Goal: Communication & Community: Answer question/provide support

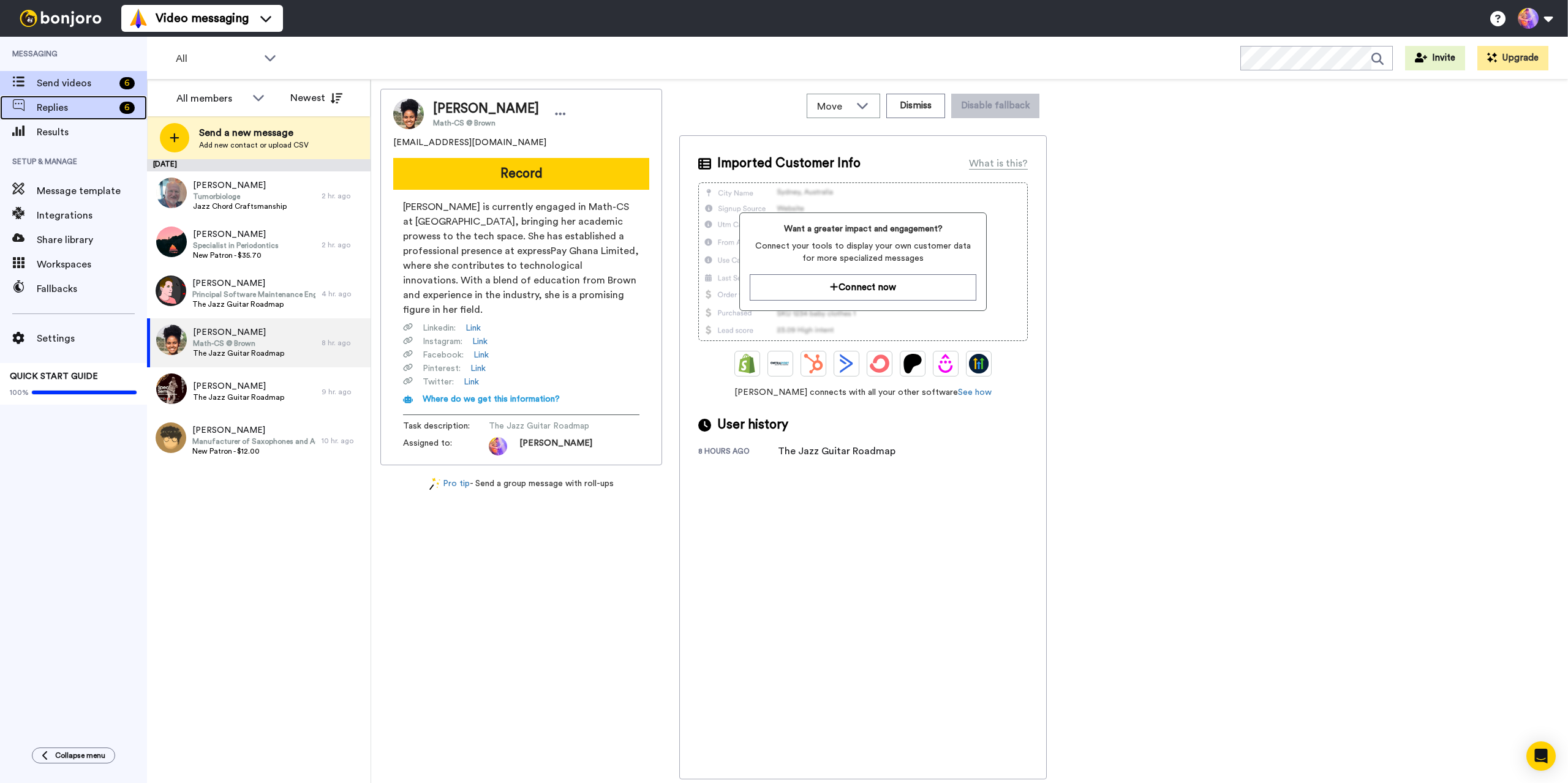
click at [100, 103] on span "Replies" at bounding box center [76, 107] width 78 height 14
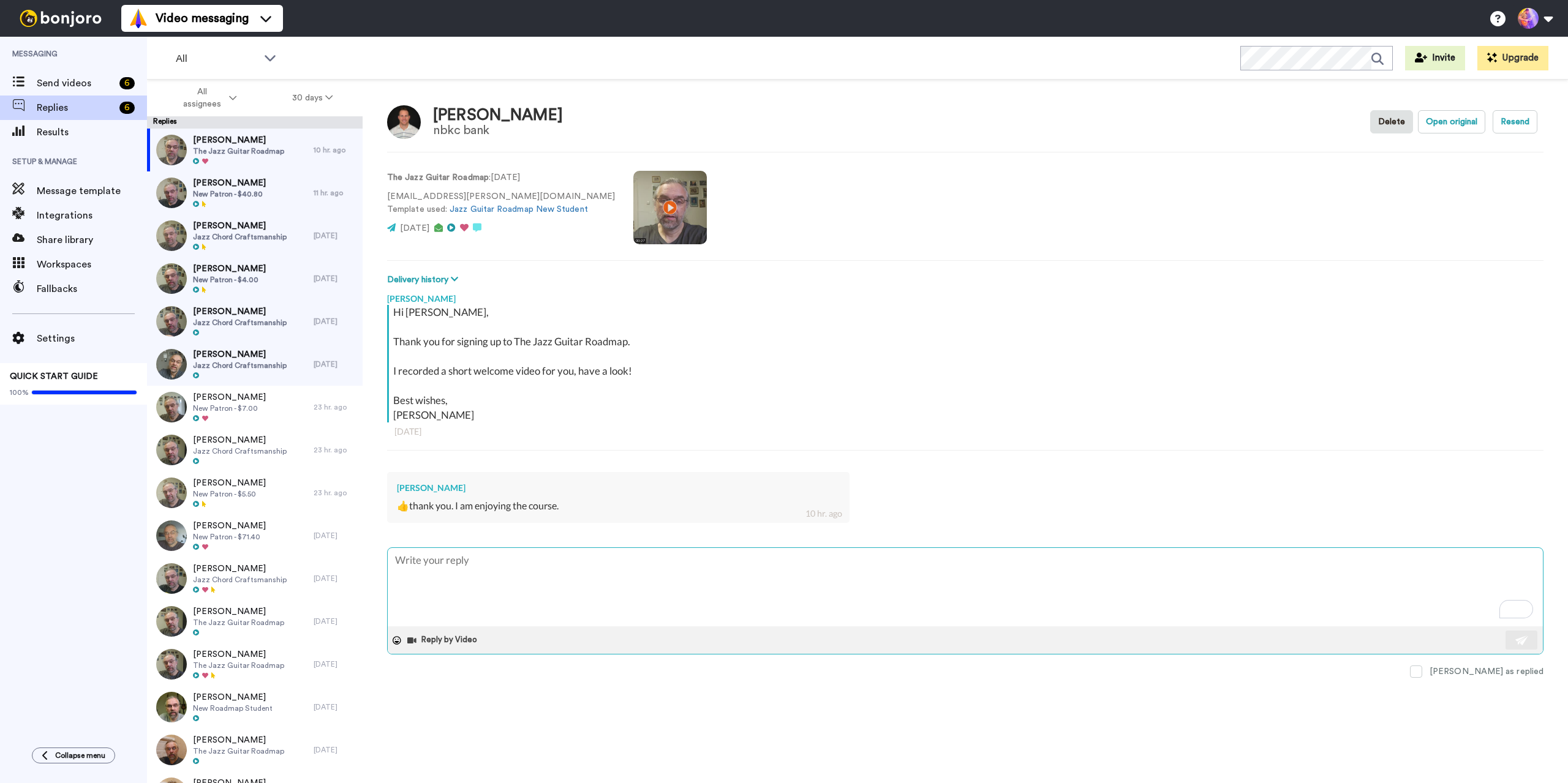
click at [512, 567] on textarea "To enrich screen reader interactions, please activate Accessibility in Grammarl…" at bounding box center [964, 587] width 1155 height 79
type textarea "x"
type textarea "G"
type textarea "x"
type textarea "Gr"
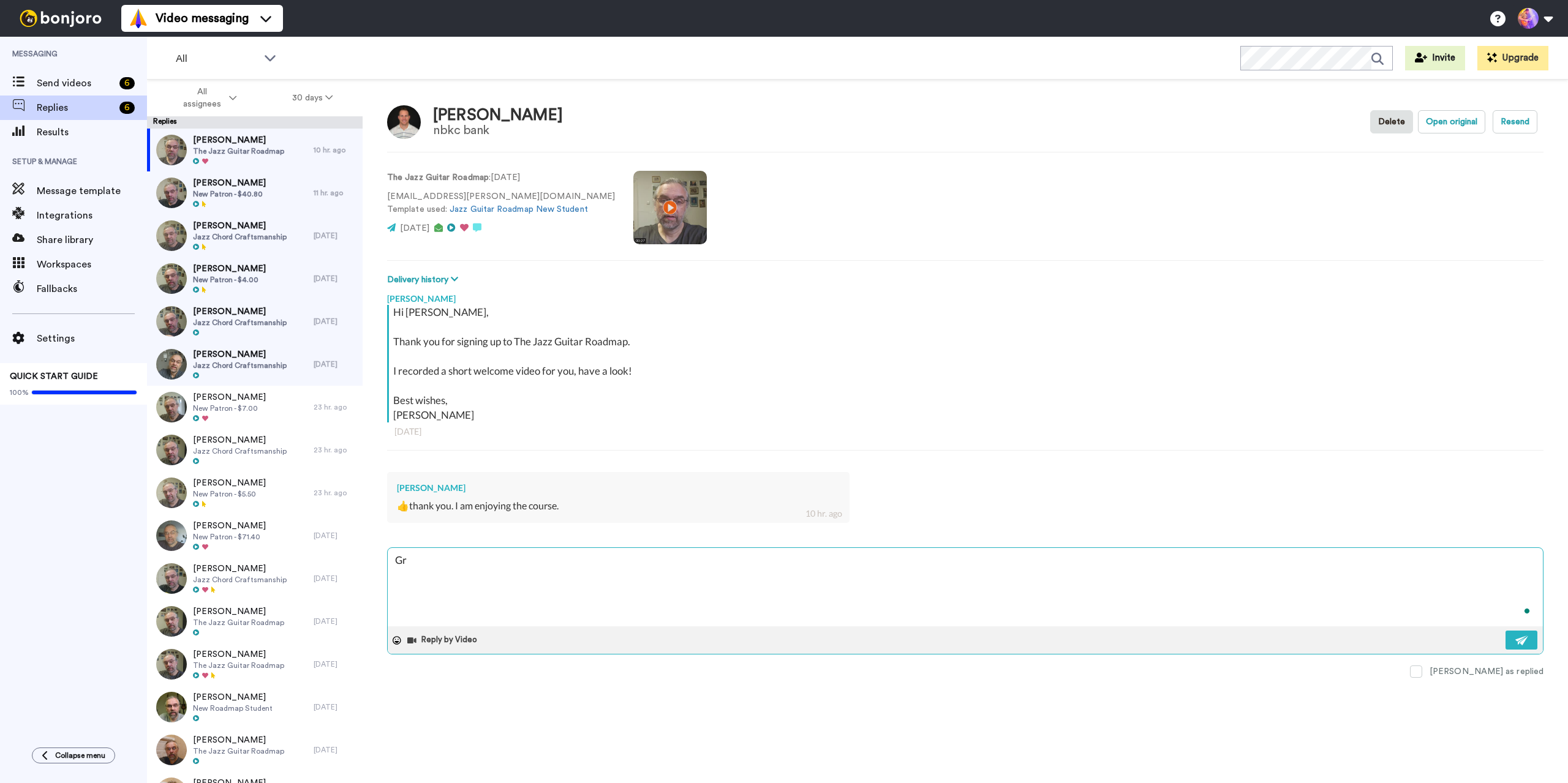
type textarea "x"
type textarea "Gre"
type textarea "x"
type textarea "Grea"
type textarea "x"
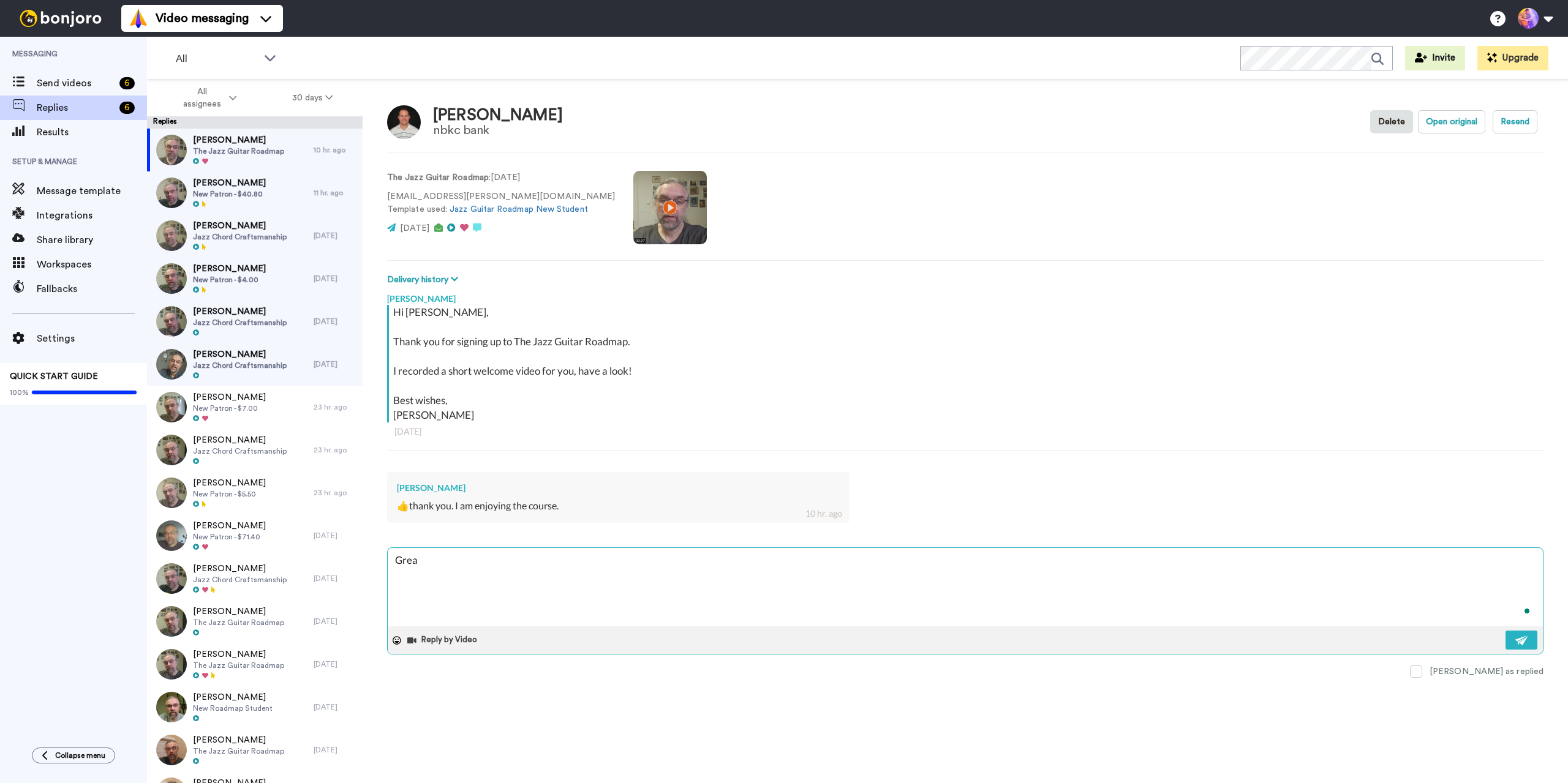
type textarea "Great"
type textarea "x"
type textarea "Great!"
type textarea "x"
type textarea "Great!"
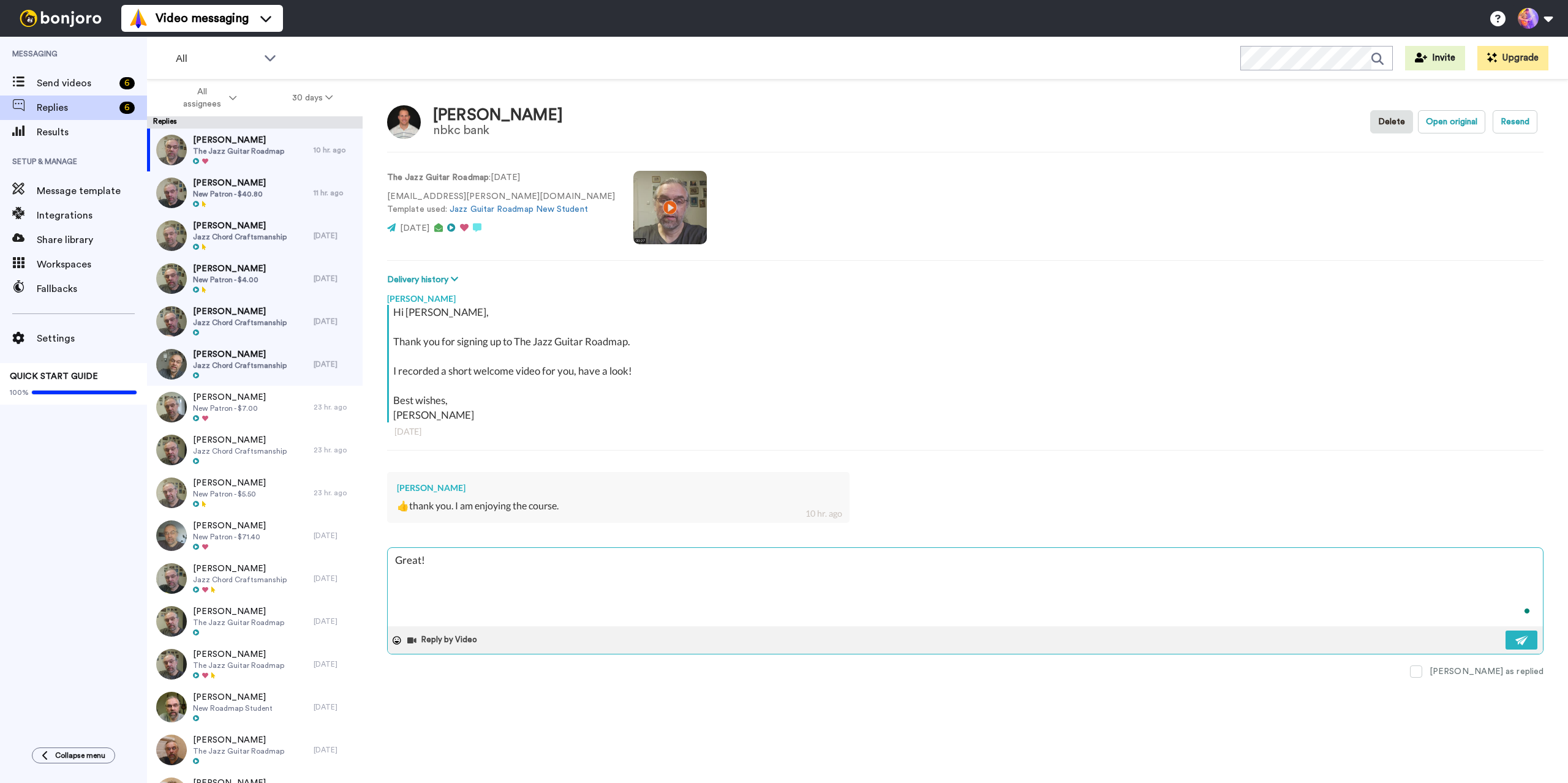
type textarea "x"
type textarea "Great! S"
type textarea "x"
type textarea "Great! Se"
type textarea "x"
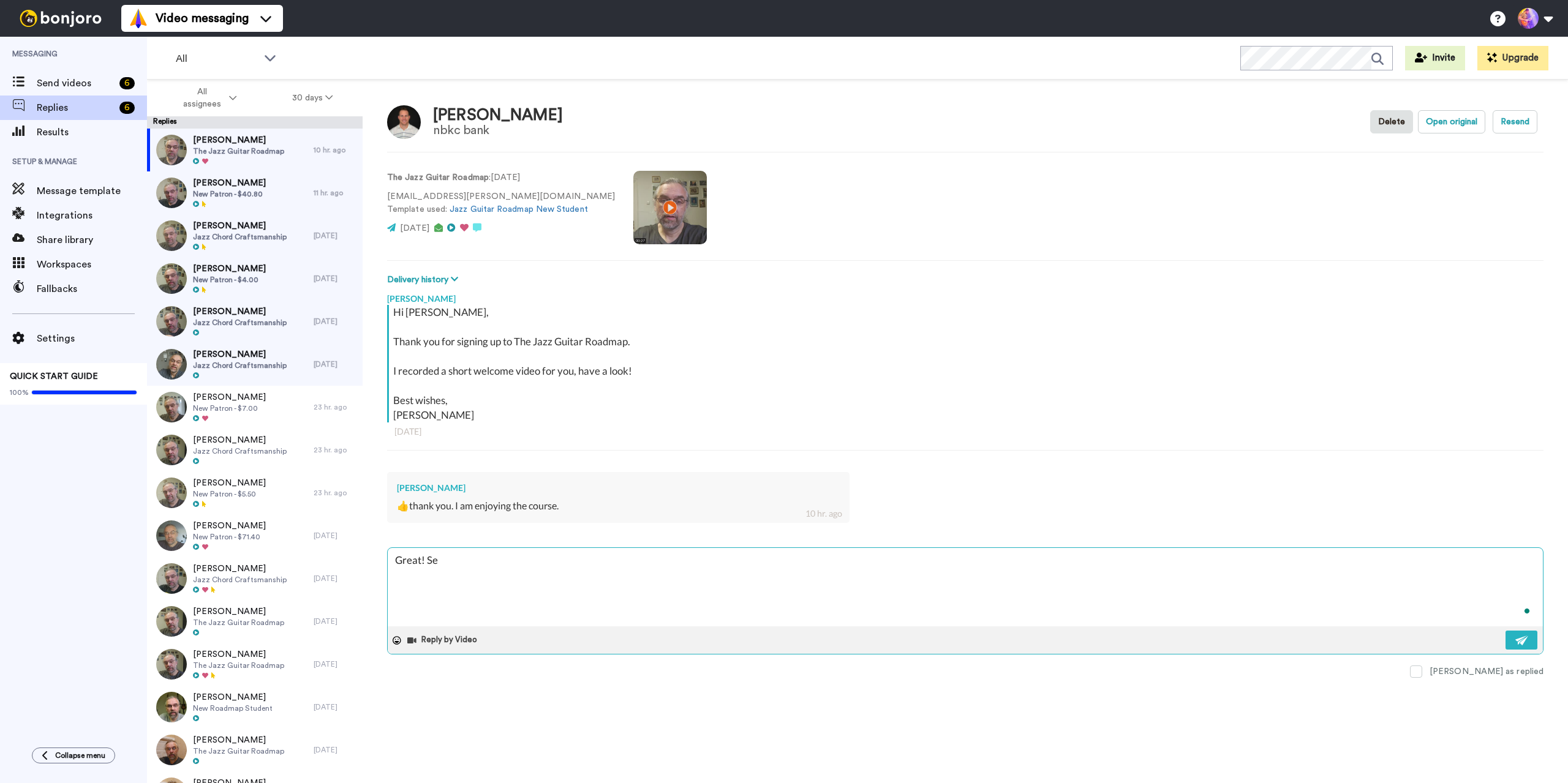
type textarea "Great! See"
type textarea "x"
type textarea "Great! See"
type textarea "x"
type textarea "Great! See y"
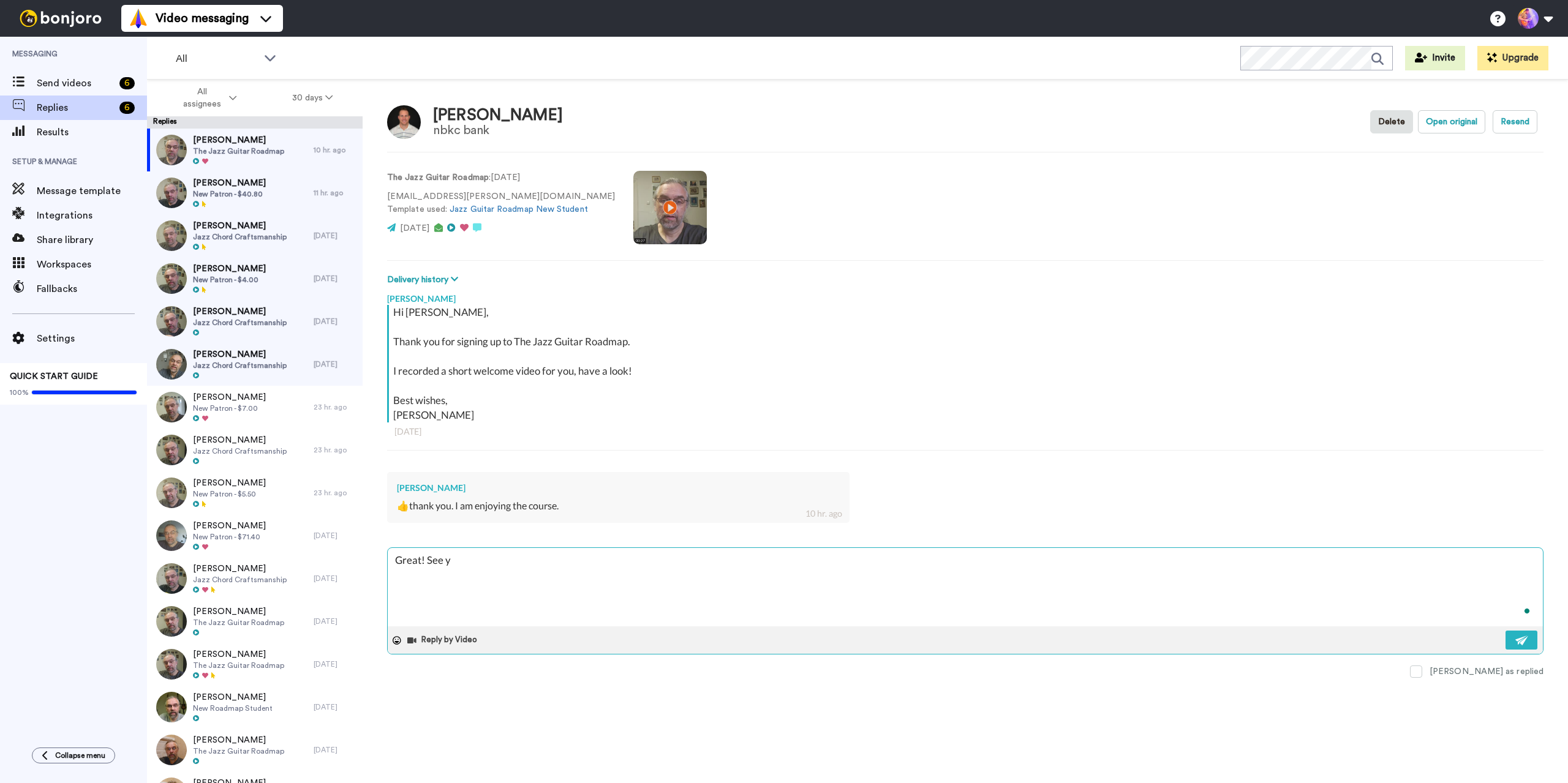
type textarea "x"
type textarea "Great! See yo"
type textarea "x"
type textarea "Great! See you"
type textarea "x"
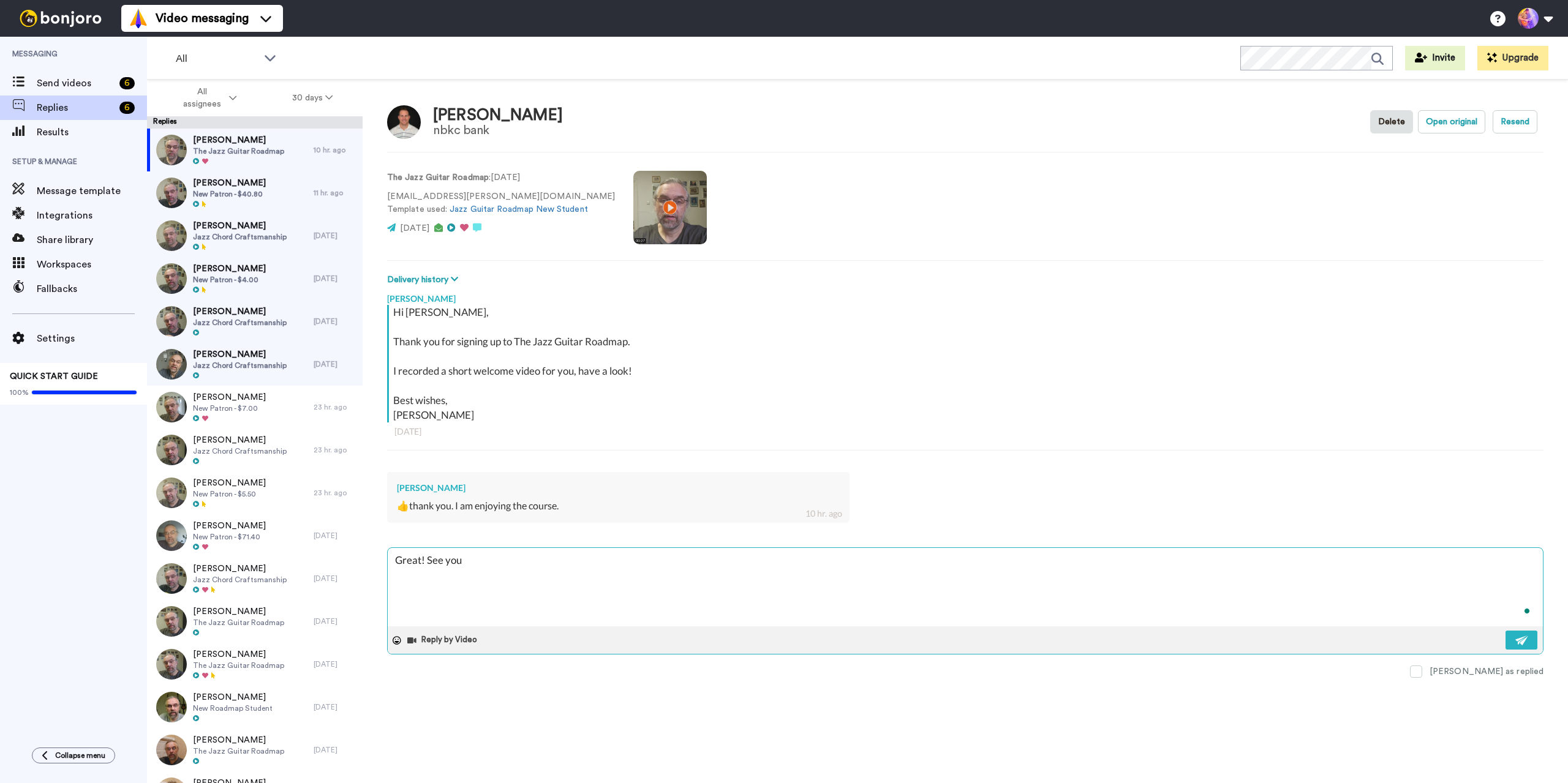
type textarea "Great! See you"
type textarea "x"
type textarea "Great! See you i"
type textarea "x"
type textarea "Great! See you in"
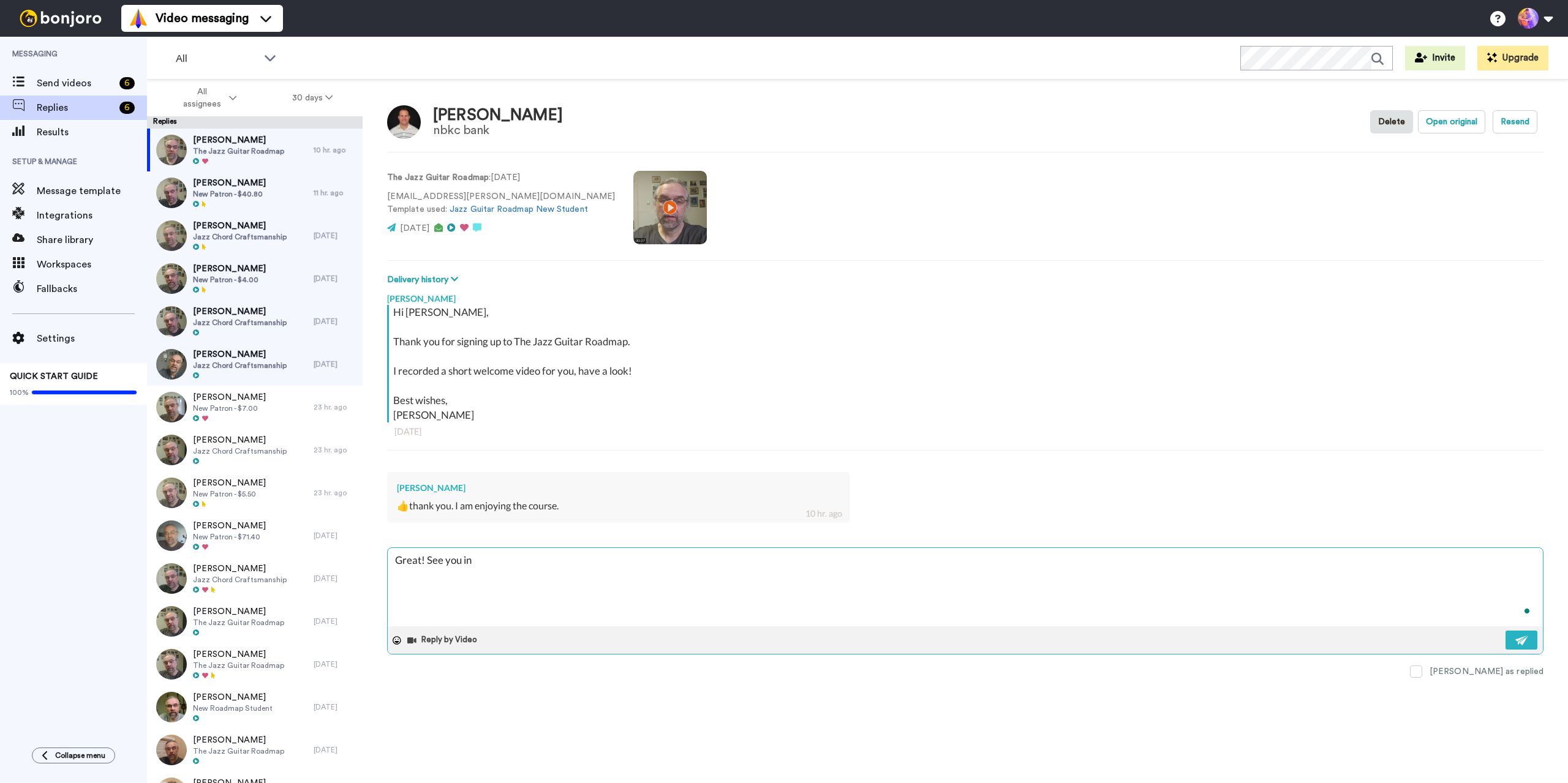
type textarea "x"
type textarea "Great! See you in"
type textarea "x"
type textarea "Great! See you in t"
type textarea "x"
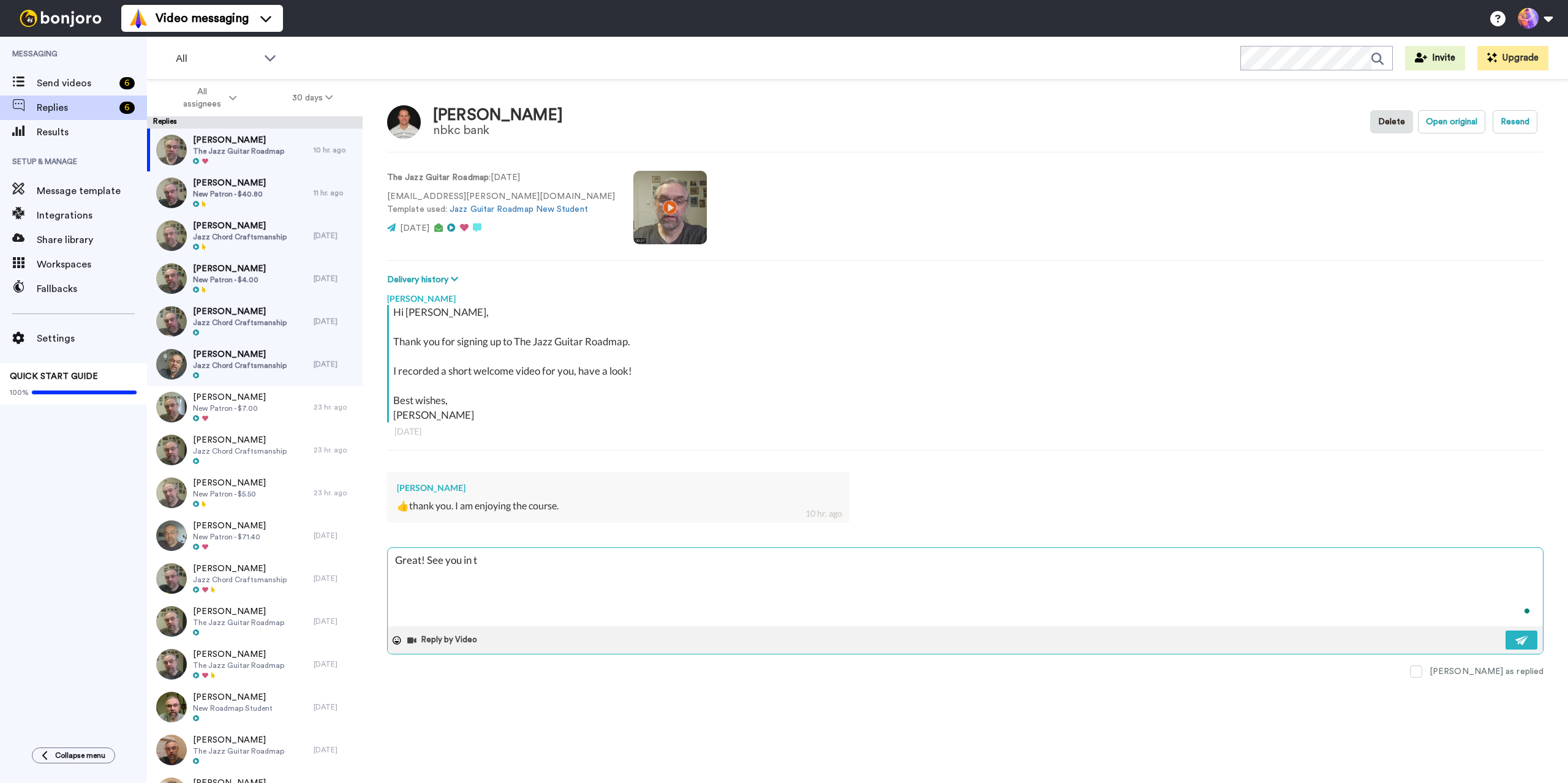
type textarea "Great! See you in te"
type textarea "x"
type textarea "Great! See you in ter"
type textarea "x"
type textarea "Great! See you in tere"
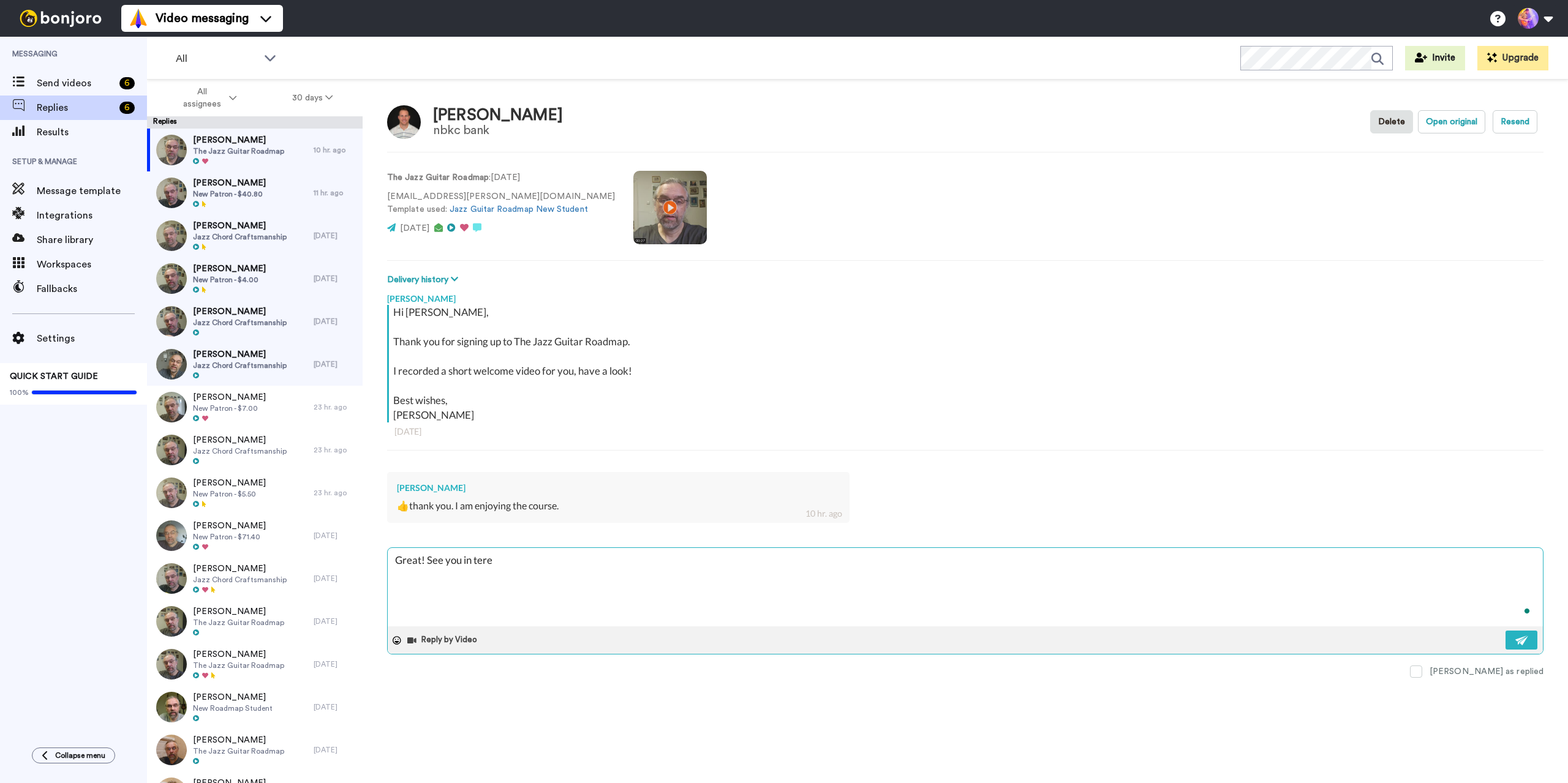
type textarea "x"
type textarea "Great! See you in ter"
type textarea "x"
type textarea "Great! See you in te"
type textarea "x"
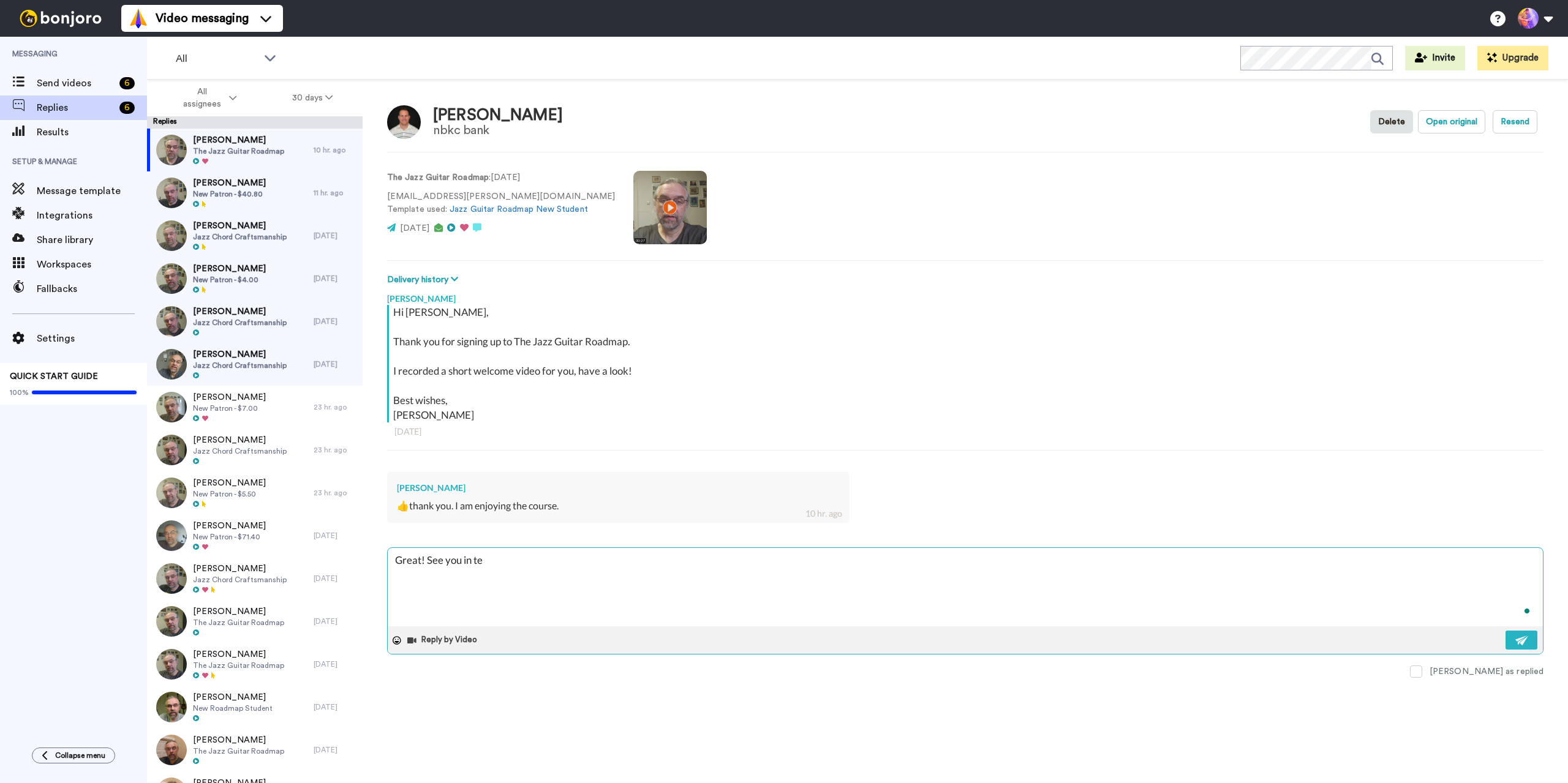
type textarea "Great! See you in t"
type textarea "x"
type textarea "Great! See you in th"
type textarea "x"
type textarea "Great! See you in the"
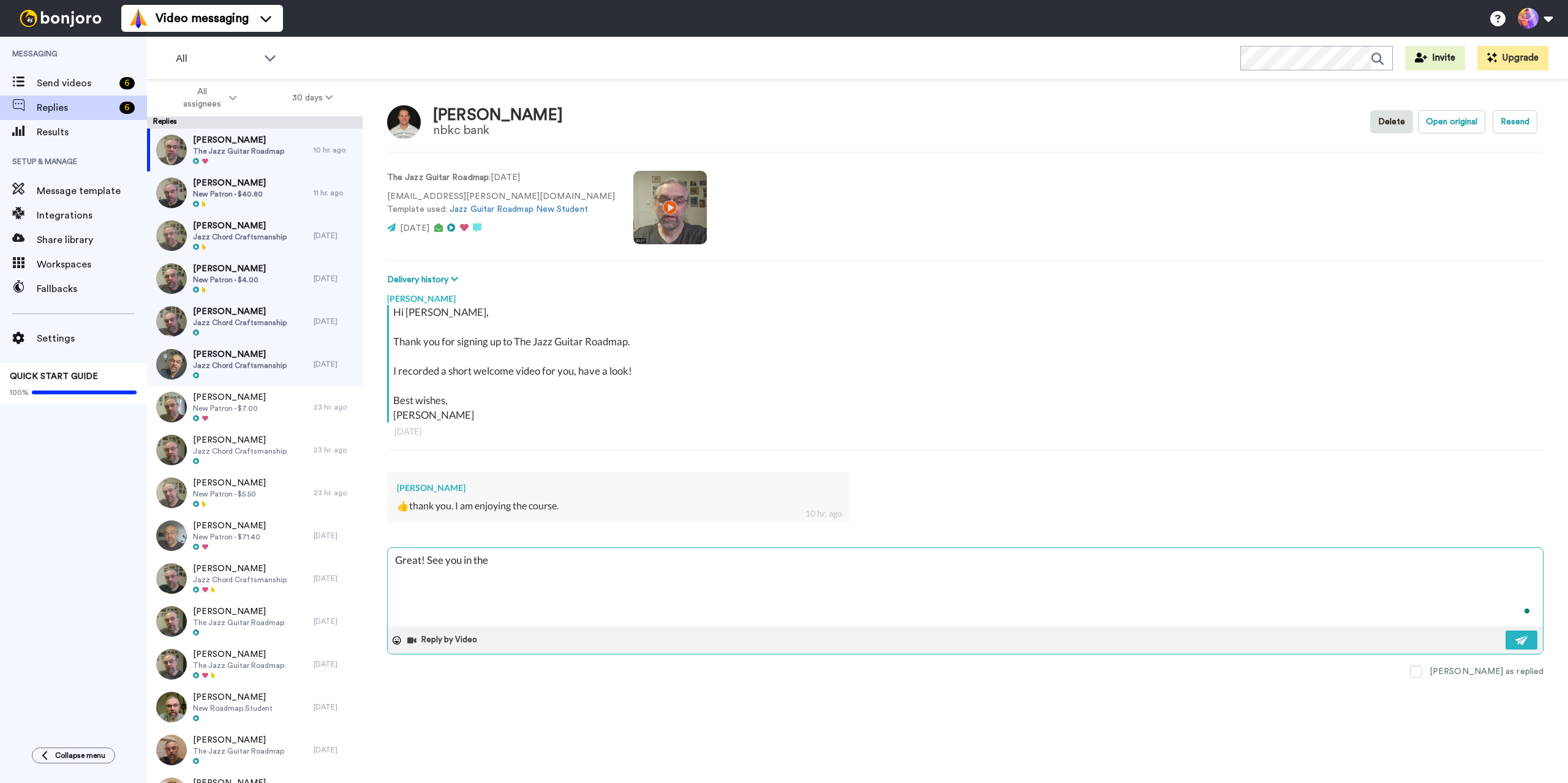
type textarea "x"
type textarea "Great! See you in ther"
type textarea "x"
type textarea "Great! See you in there"
type textarea "x"
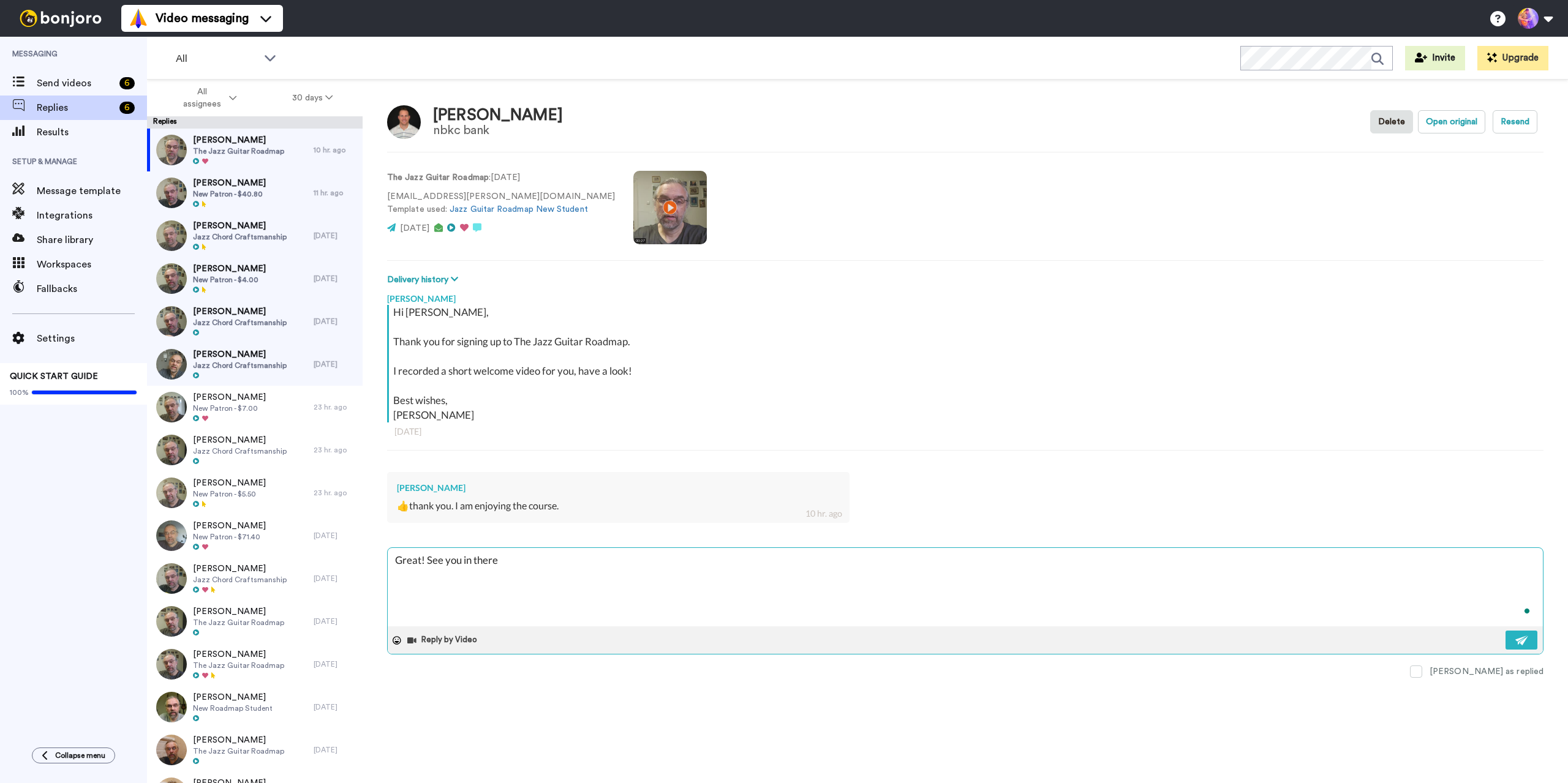
type textarea "Great! See you in there"
type textarea "x"
type textarea "Great! See you in there 🙂"
type textarea "x"
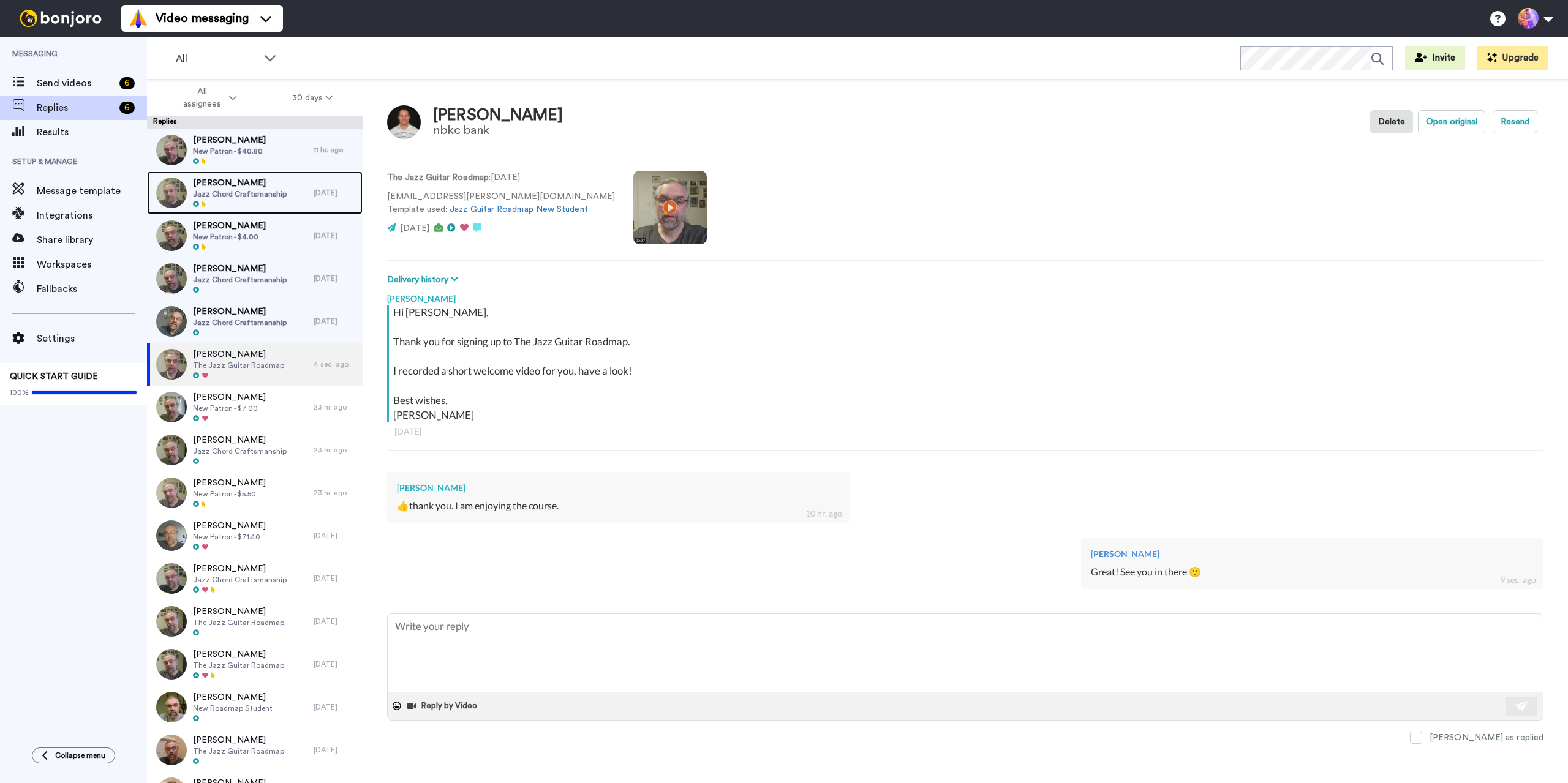
click at [262, 199] on div "Jeppe Olsen Jazz Chord Craftsmanship" at bounding box center [239, 193] width 94 height 32
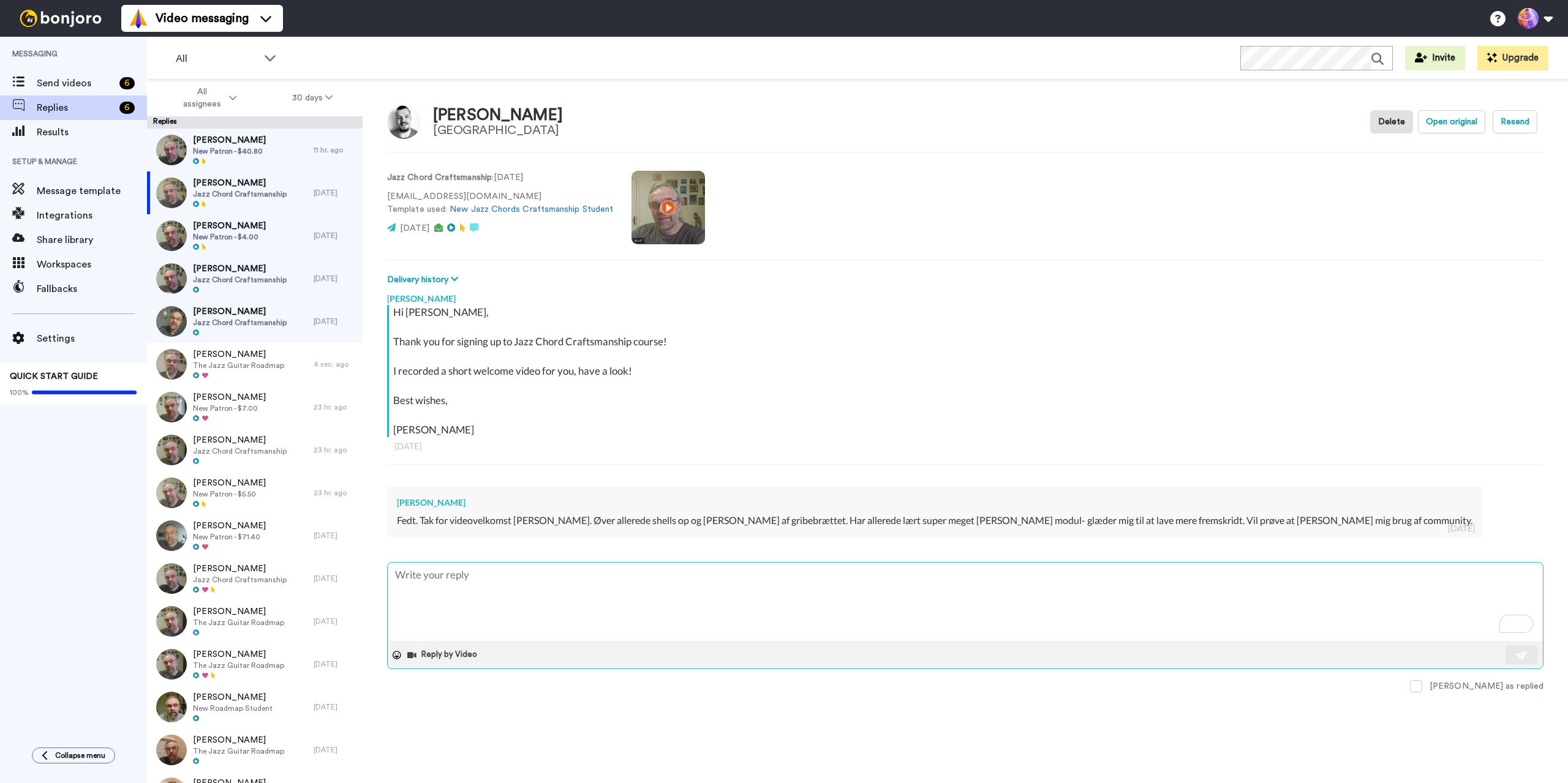
click at [644, 600] on textarea "To enrich screen reader interactions, please activate Accessibility in Grammarl…" at bounding box center [964, 602] width 1155 height 79
click at [627, 595] on textarea "To enrich screen reader interactions, please activate Accessibility in Grammarl…" at bounding box center [964, 602] width 1155 height 79
type textarea "x"
type textarea "F"
type textarea "x"
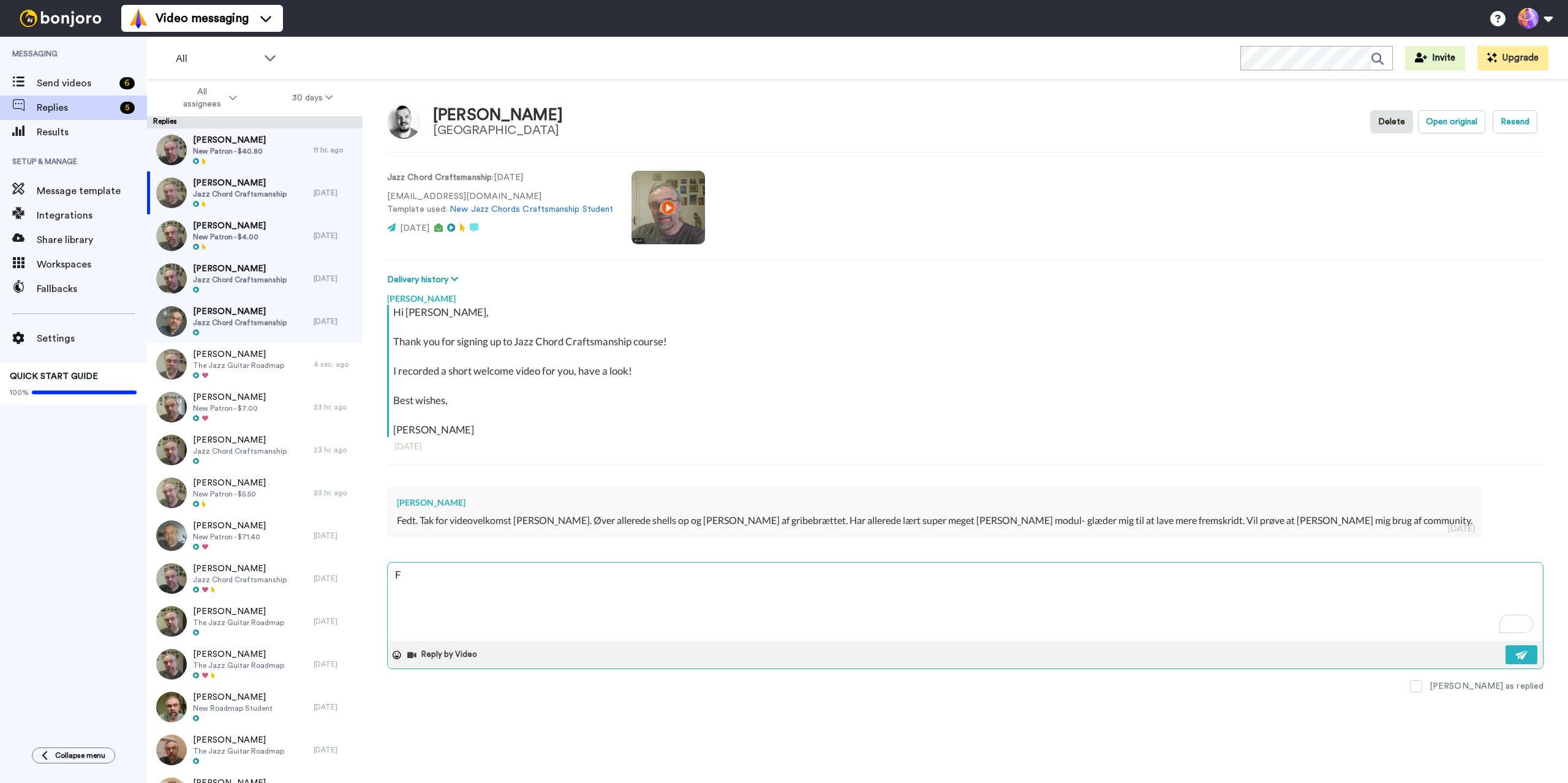
type textarea "Fa"
type textarea "x"
type textarea "Fan"
type textarea "x"
type textarea "Fant"
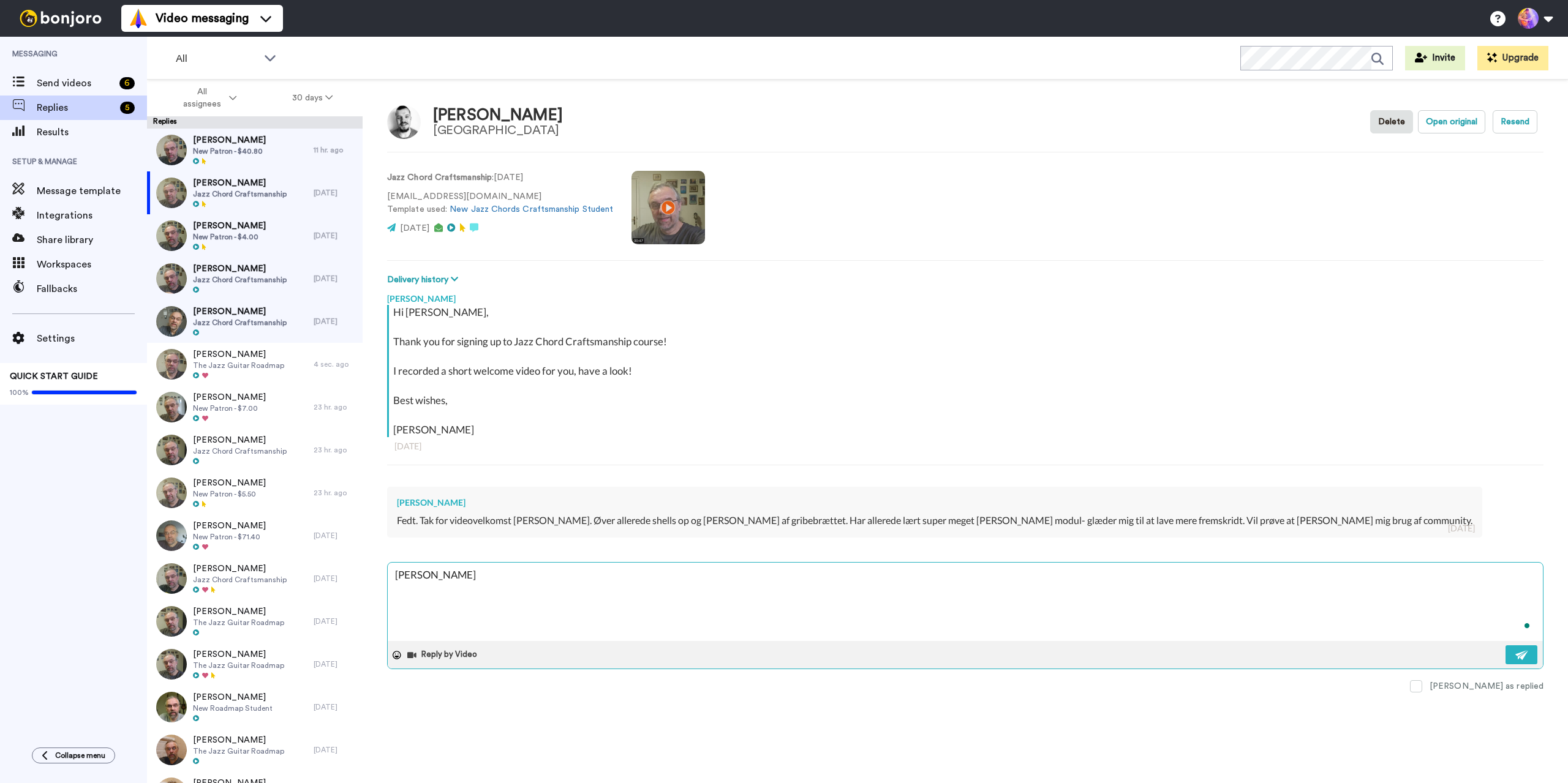
type textarea "x"
type textarea "Fanta"
type textarea "x"
type textarea "Fantas"
type textarea "x"
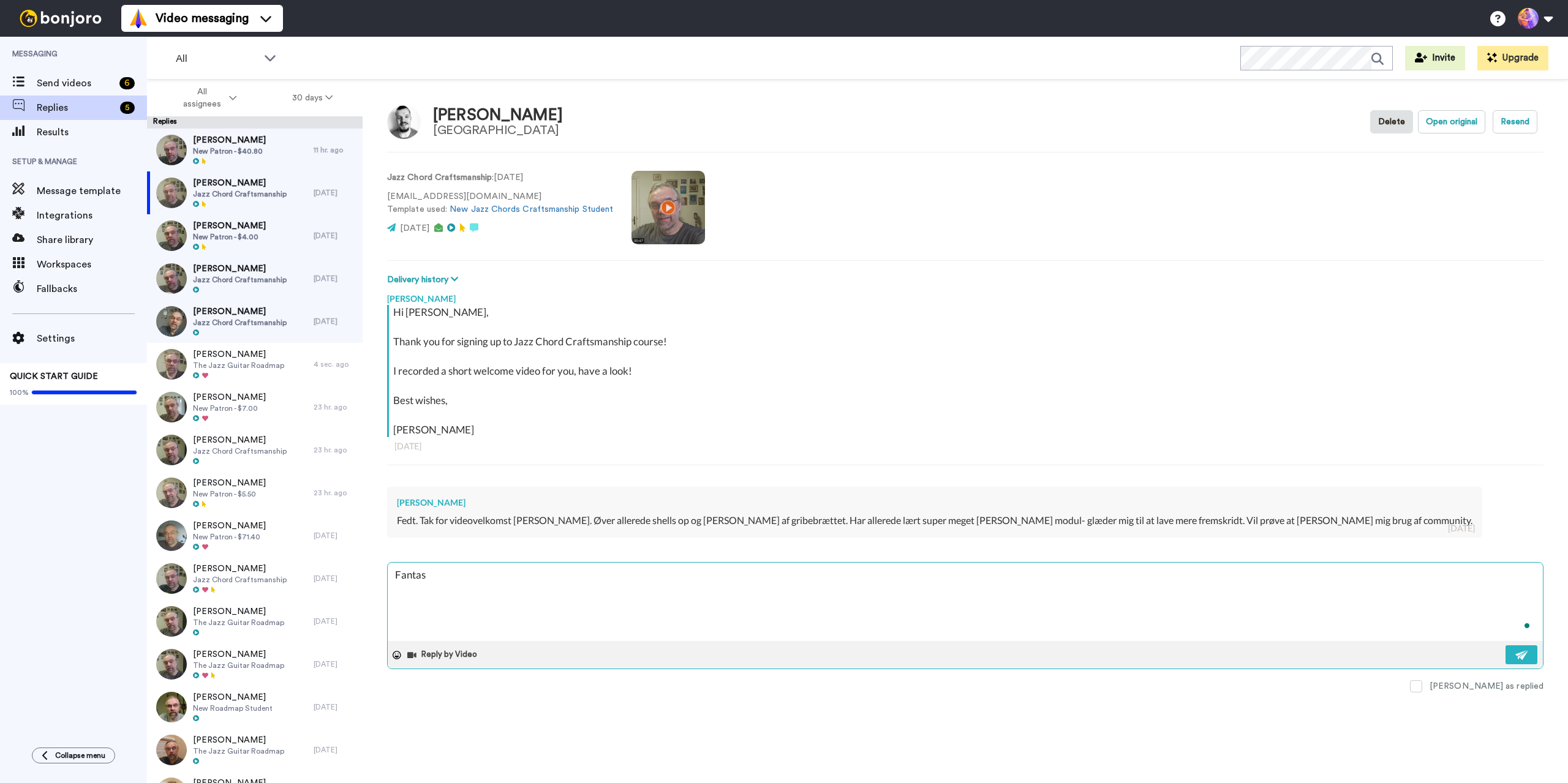
type textarea "Fantast"
type textarea "x"
type textarea "Fantasti"
type textarea "x"
type textarea "Fantastis"
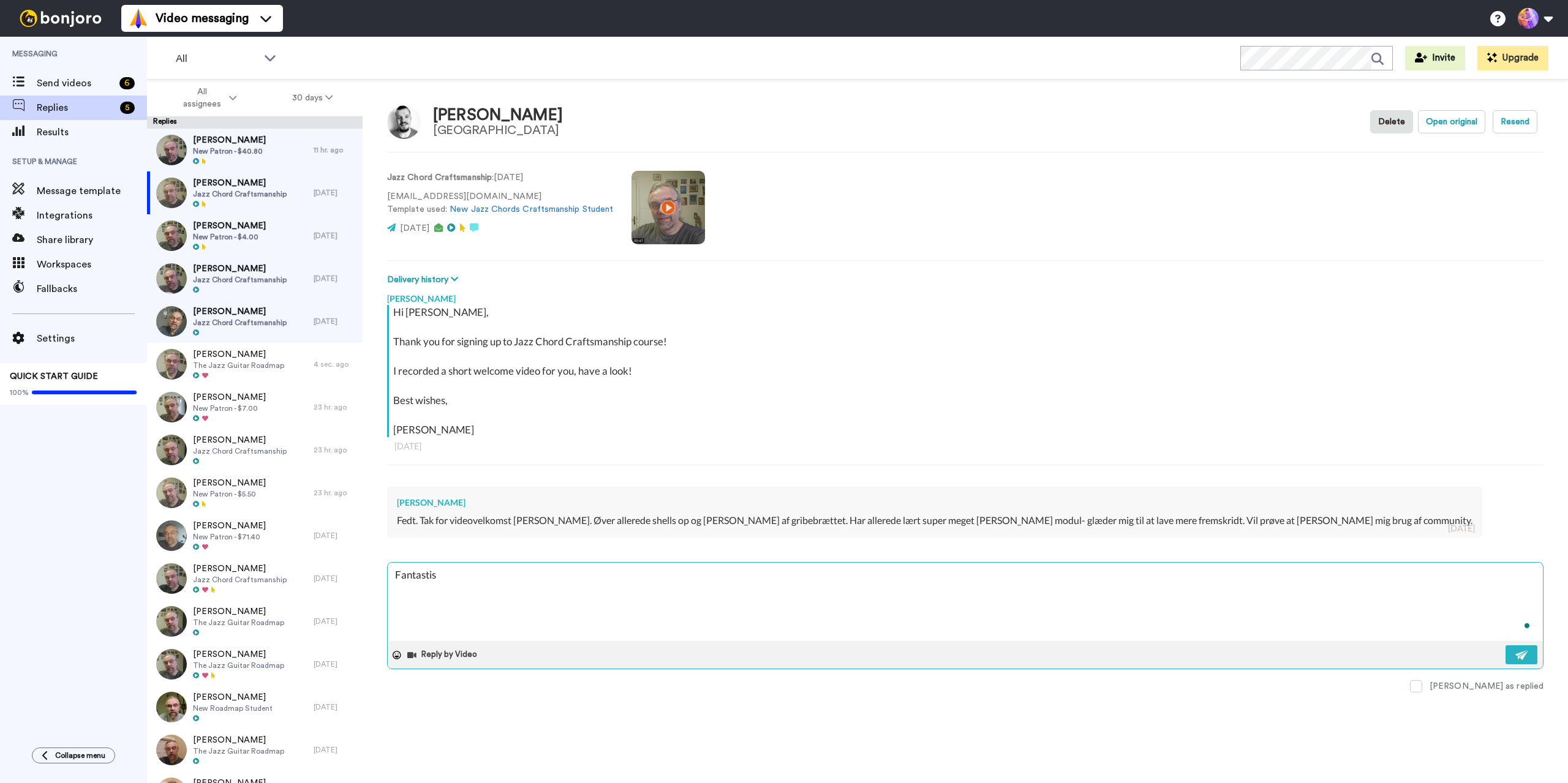
type textarea "x"
type textarea "Fantastisk"
type textarea "x"
type textarea "Fantastisk!"
type textarea "x"
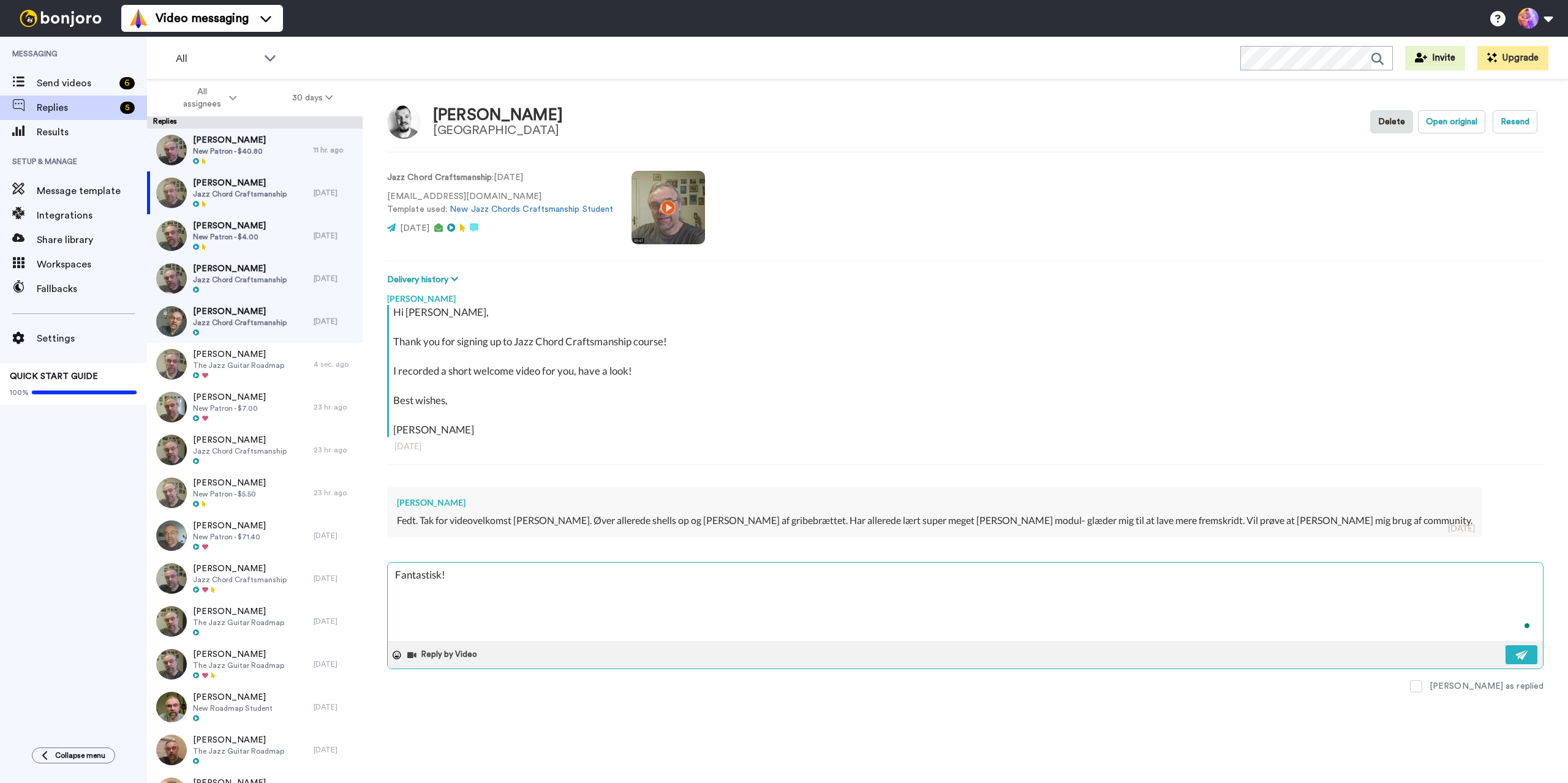
type textarea "Fantastisk!"
type textarea "x"
type textarea "Fantastisk! V"
type textarea "x"
type textarea "Fantastisk! Vi"
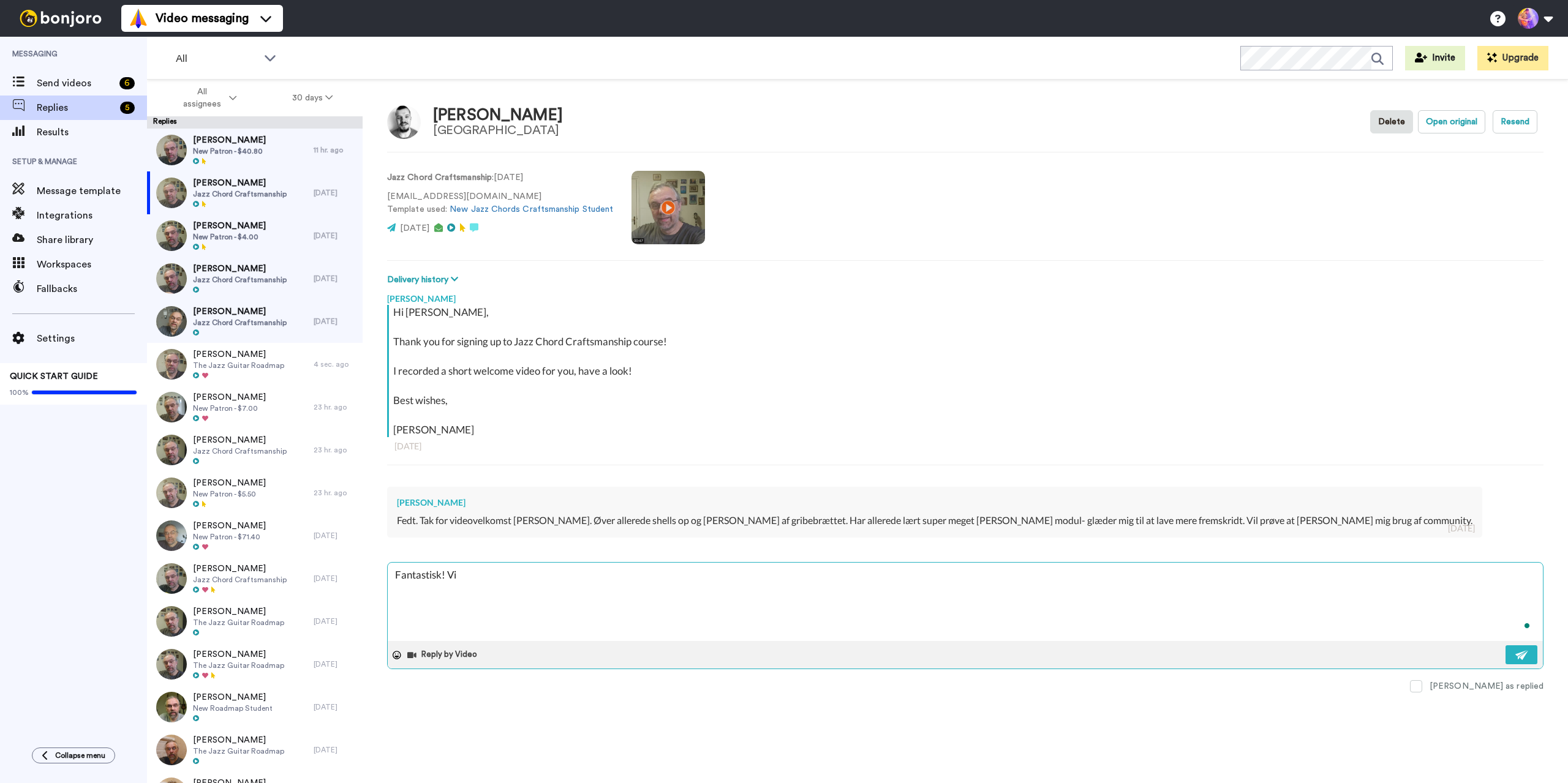
type textarea "x"
type textarea "Fantastisk! Vi"
type textarea "x"
type textarea "Fantastisk! Vi s"
type textarea "x"
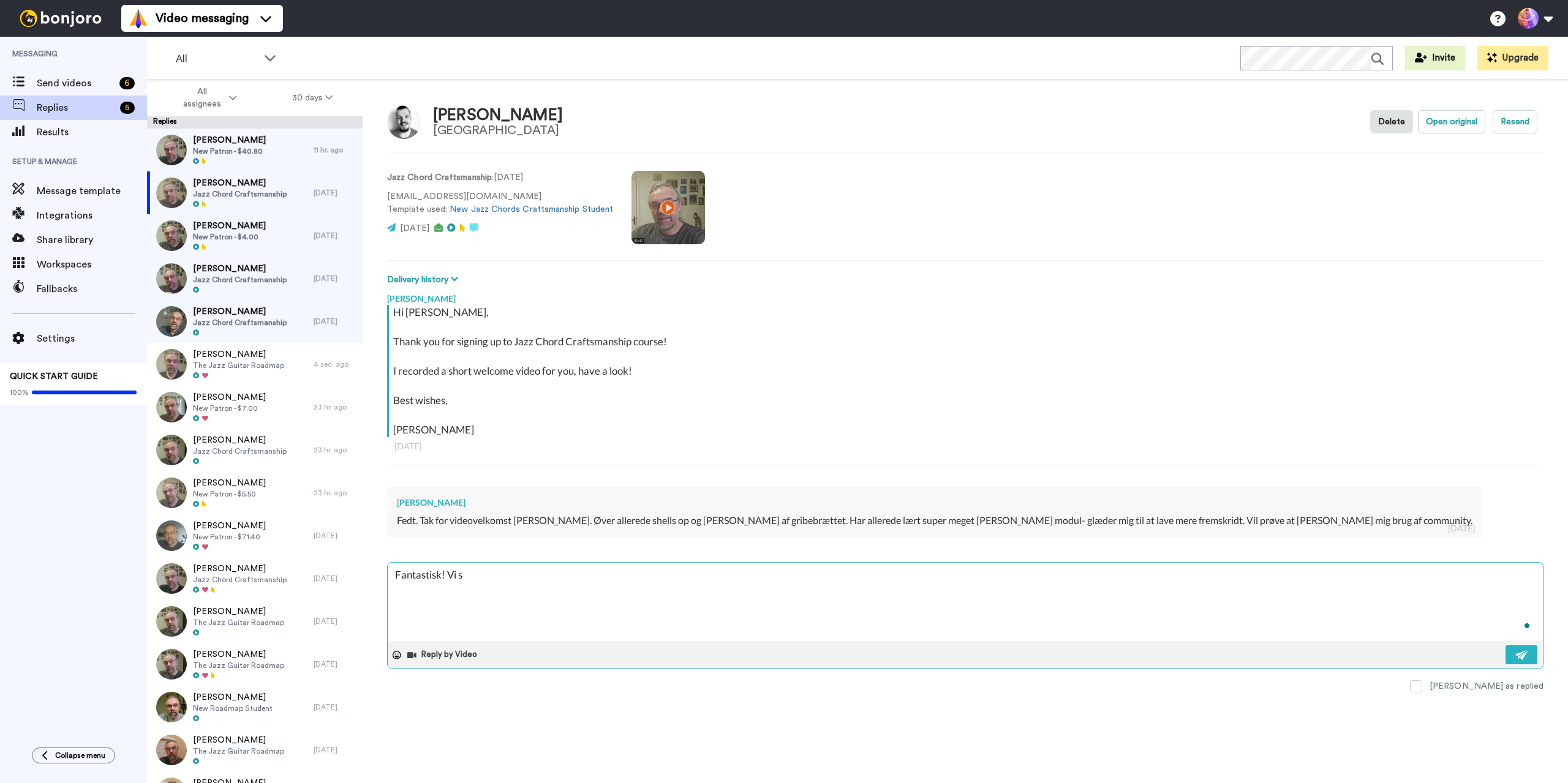
type textarea "Fantastisk! Vi se"
type textarea "x"
type textarea "Fantastisk! Vi ses"
type textarea "x"
type textarea "Fantastisk! Vi ses"
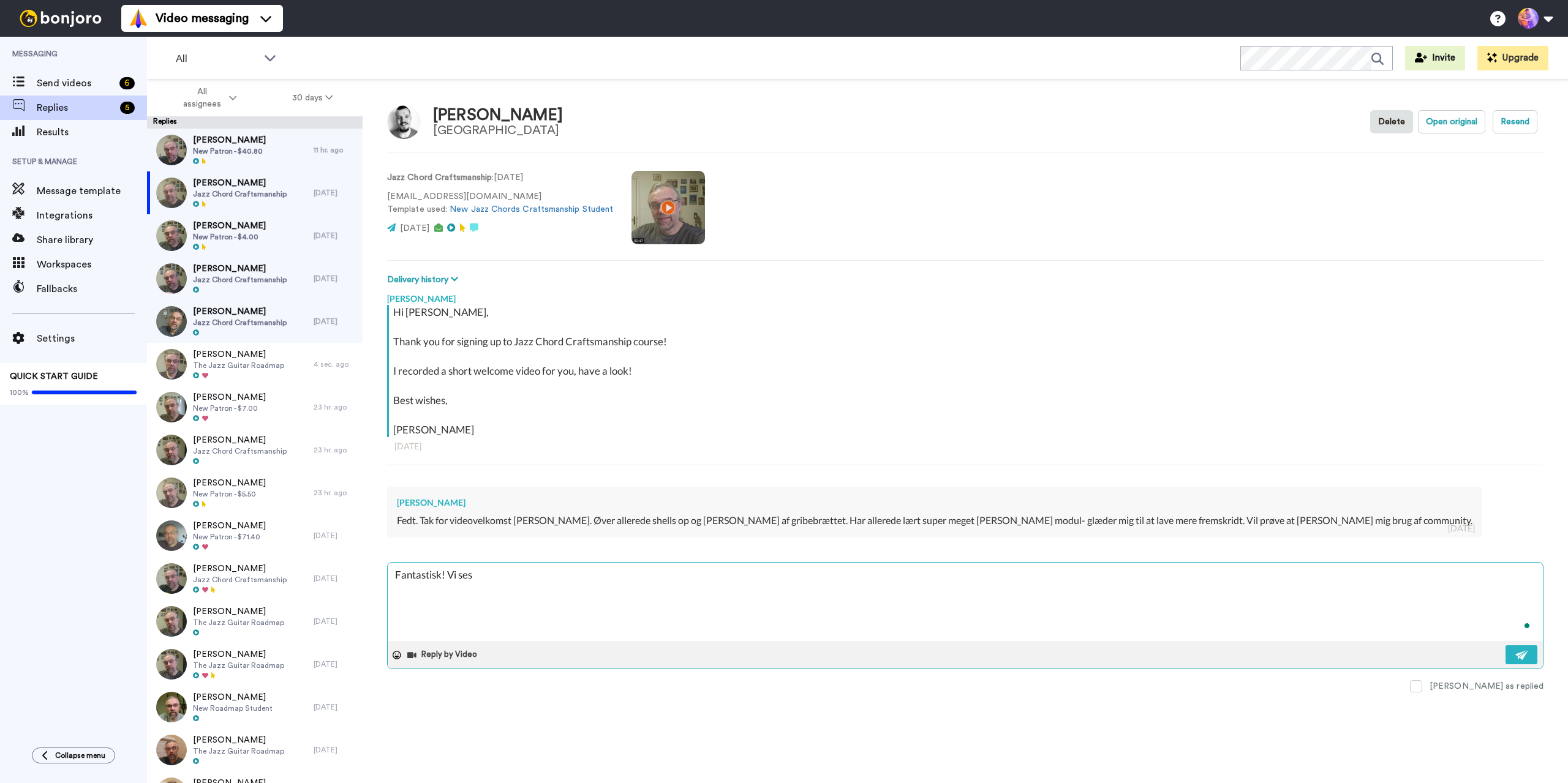
type textarea "x"
type textarea "Fantastisk! Vi ses d"
type textarea "x"
type textarea "Fantastisk! Vi ses de"
type textarea "x"
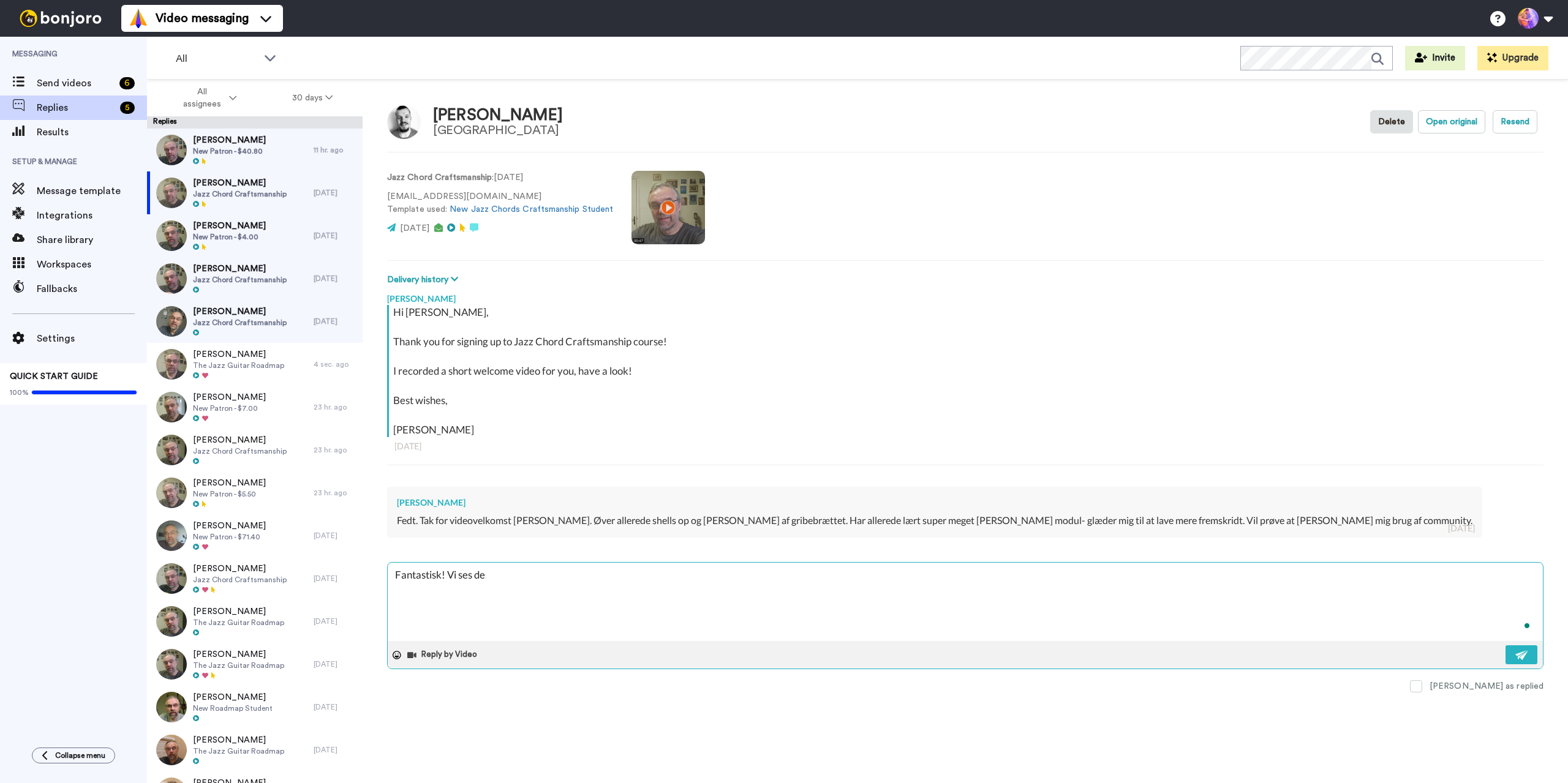
type textarea "Fantastisk! Vi ses der"
type textarea "x"
type textarea "Fantastisk! Vi ses derin"
type textarea "x"
type textarea "Fantastisk! Vi ses derind"
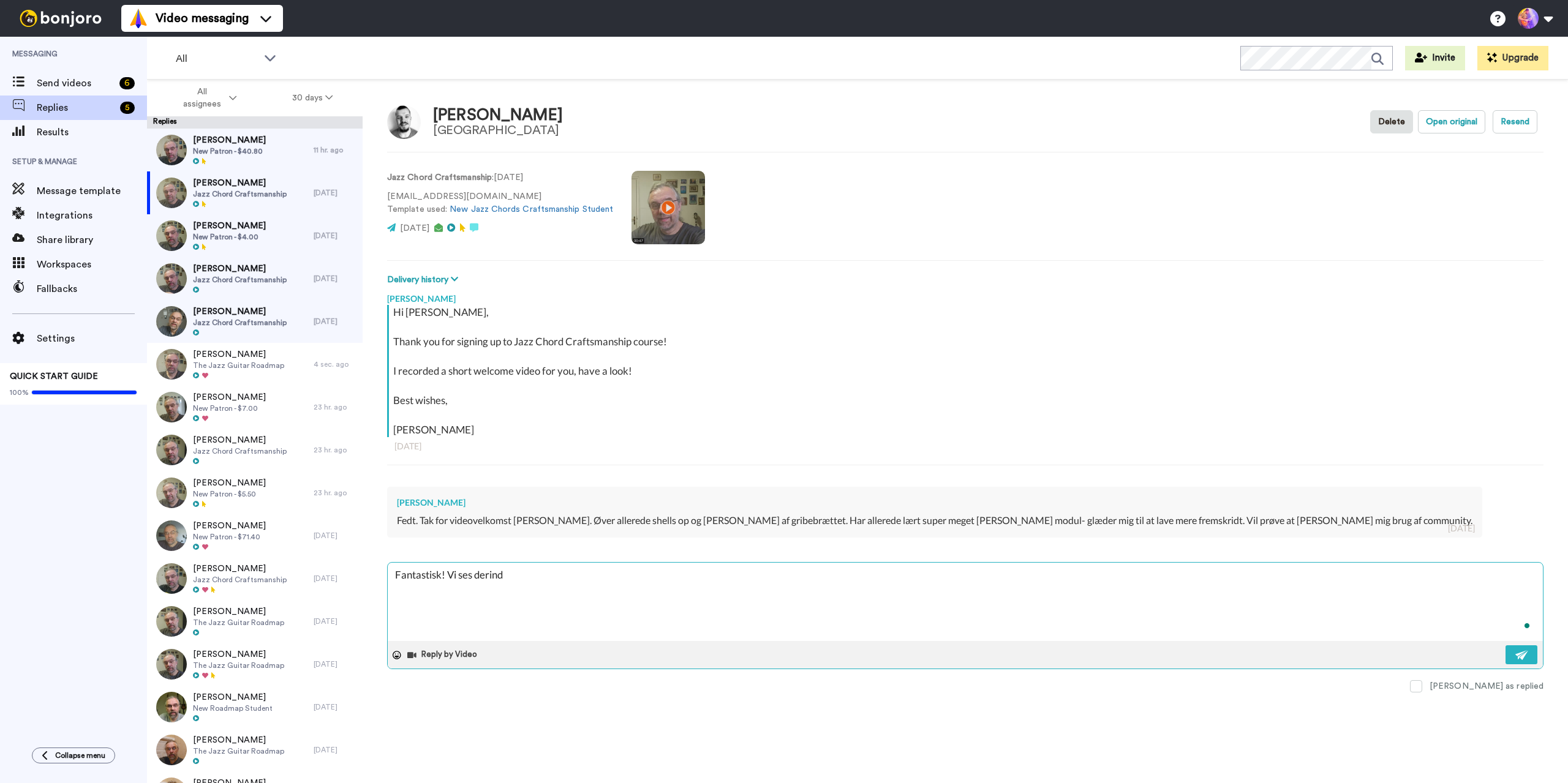
type textarea "x"
type textarea "Fantastisk! Vi ses derinde"
type textarea "x"
type textarea "Fantastisk! Vi ses derinde"
type textarea "x"
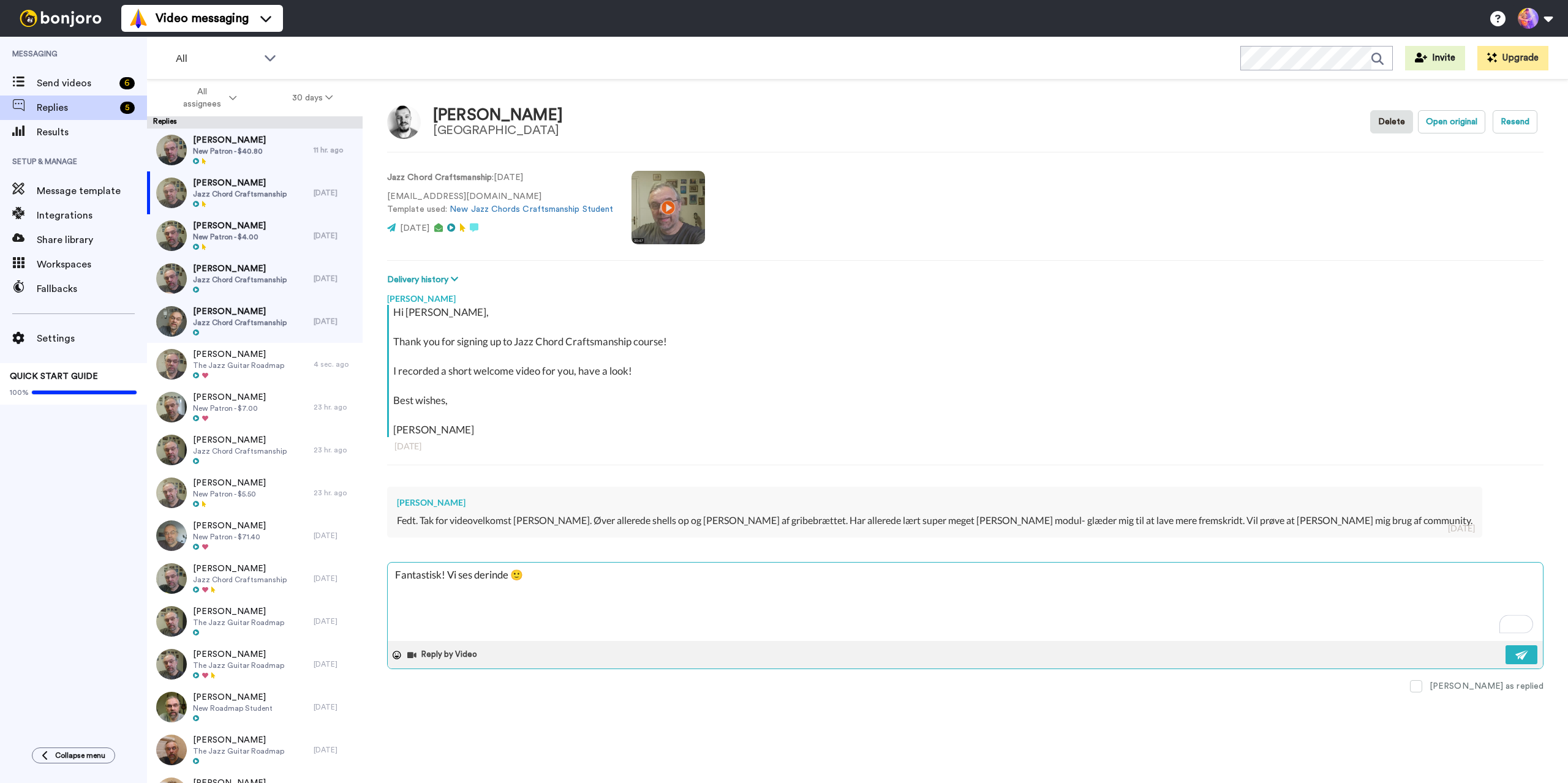
type textarea "Fantastisk! Vi ses derinde 🙂"
type textarea "x"
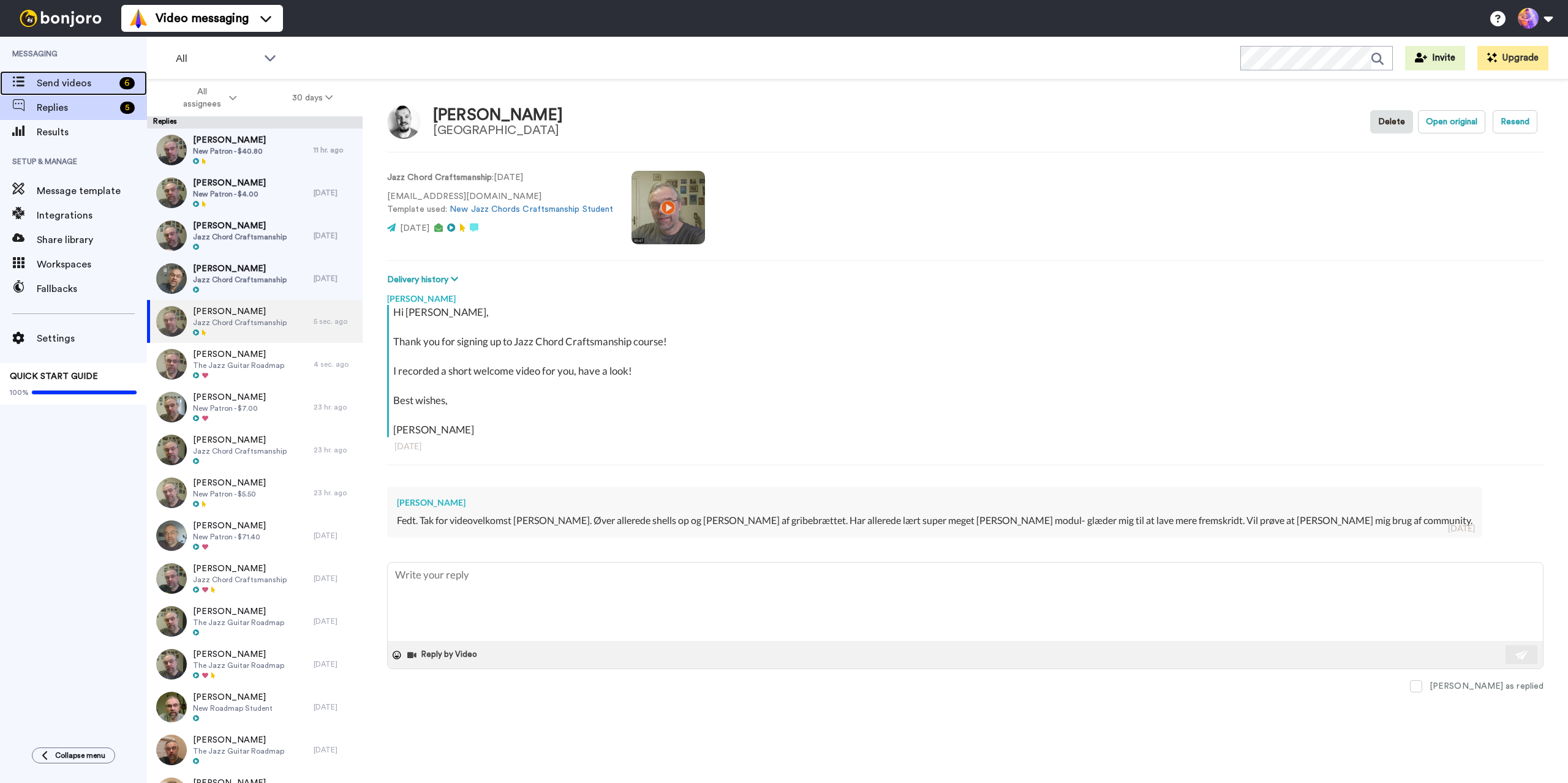
click at [71, 89] on span "Send videos" at bounding box center [76, 83] width 78 height 14
type textarea "x"
